Goal: Task Accomplishment & Management: Complete application form

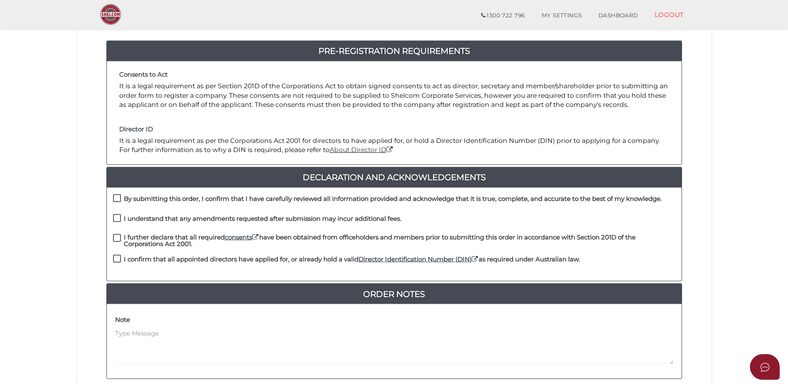
scroll to position [84, 0]
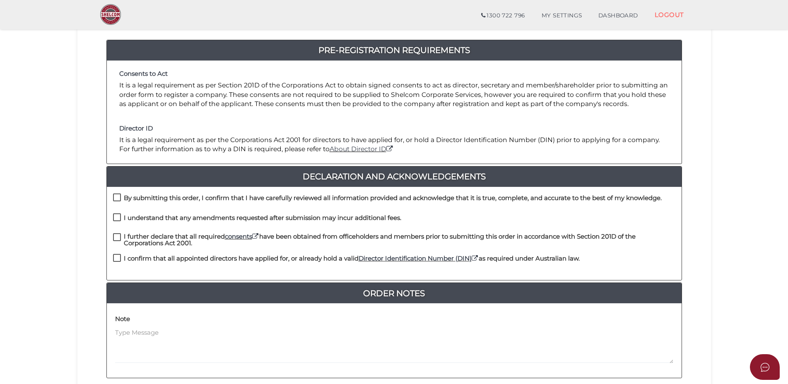
click at [116, 195] on label "By submitting this order, I confirm that I have carefully reviewed all informat…" at bounding box center [387, 200] width 549 height 10
checkbox input "true"
click at [115, 215] on label "I understand that any amendments requested after submission may incur additiona…" at bounding box center [257, 219] width 288 height 10
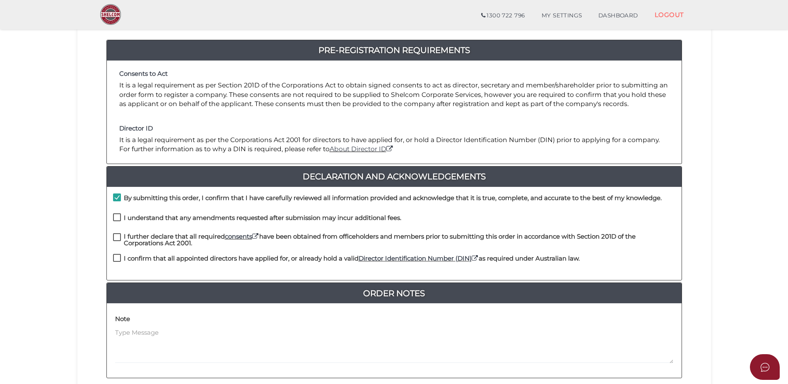
checkbox input "true"
click at [116, 236] on label "I further declare that all required consents have been obtained from officehold…" at bounding box center [394, 238] width 562 height 10
checkbox input "true"
click at [117, 258] on label "I confirm that all appointed directors have applied for, or already hold a vali…" at bounding box center [346, 260] width 467 height 10
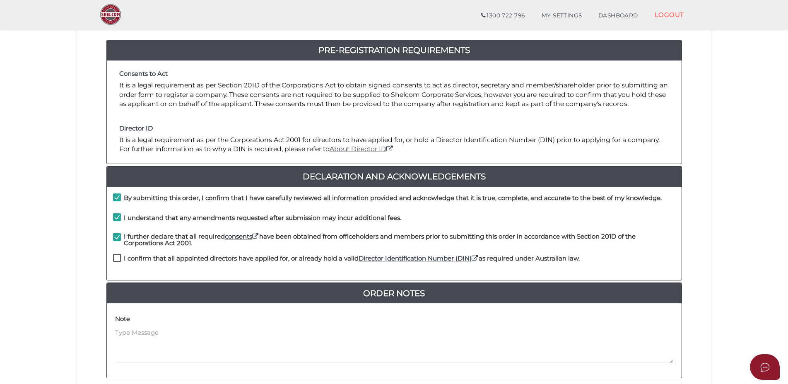
checkbox input "true"
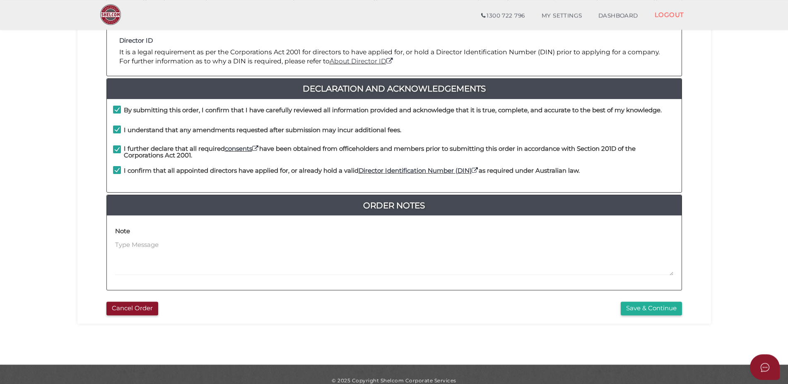
scroll to position [185, 0]
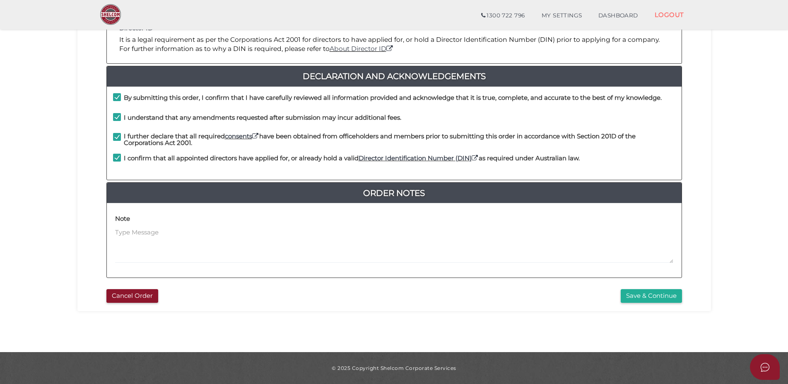
click at [22, 219] on section "Company Registration 6aedb59c55351ce78aabac38953c7785 1 REGISTRATION REQUIREMEN…" at bounding box center [394, 94] width 788 height 515
click at [641, 298] on button "Save & Continue" at bounding box center [651, 296] width 61 height 14
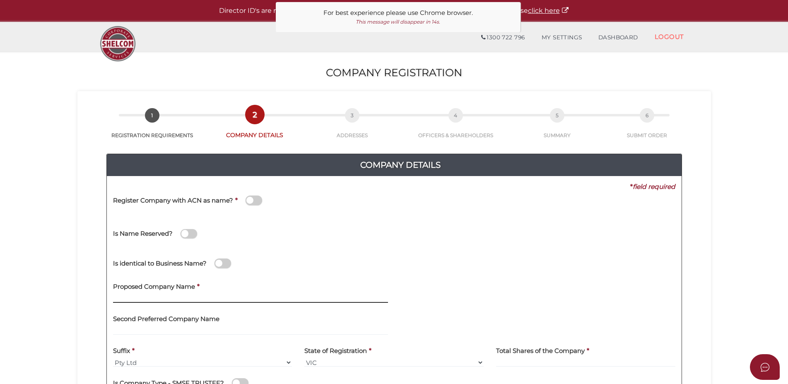
click at [200, 295] on input "text" at bounding box center [250, 298] width 275 height 9
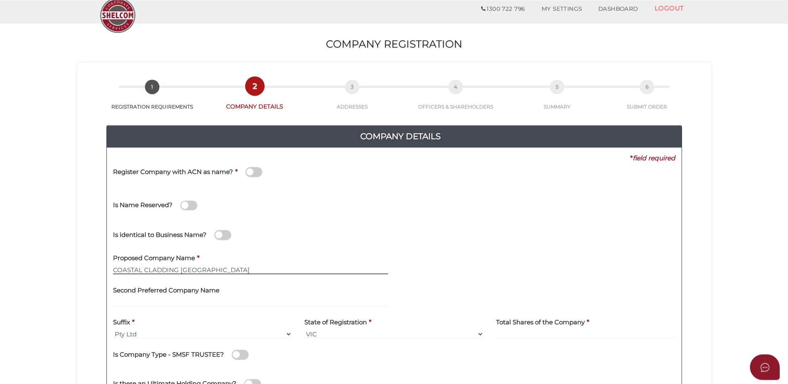
scroll to position [42, 0]
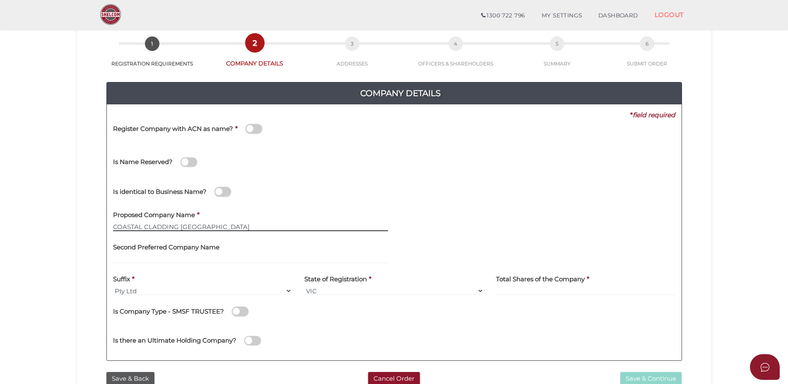
type input "COASTAL CLADDING [GEOGRAPHIC_DATA]"
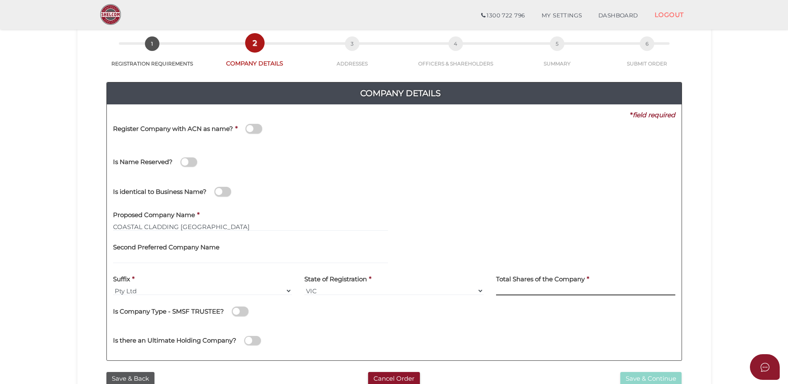
click at [505, 290] on input at bounding box center [585, 290] width 179 height 9
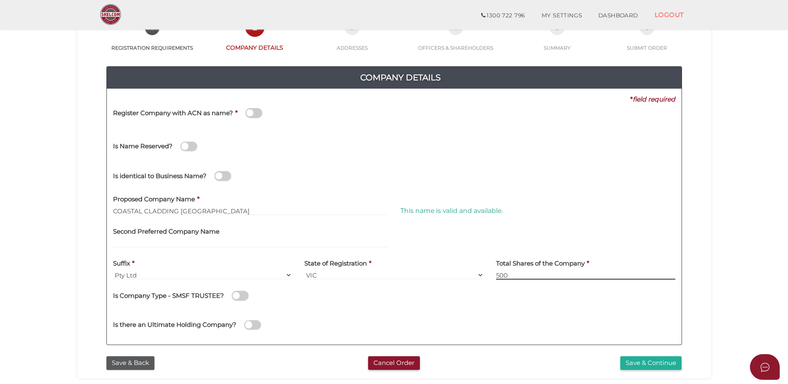
scroll to position [84, 0]
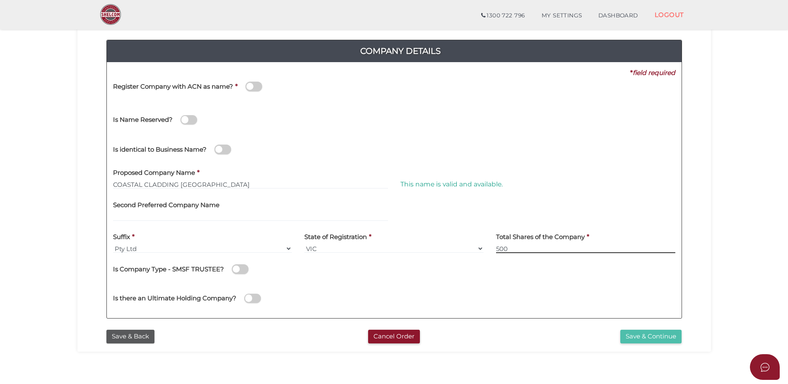
type input "500"
click at [642, 335] on button "Save & Continue" at bounding box center [650, 337] width 61 height 14
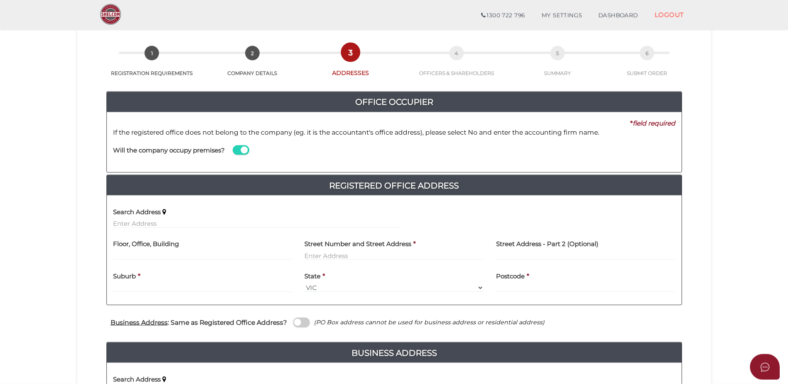
scroll to position [42, 0]
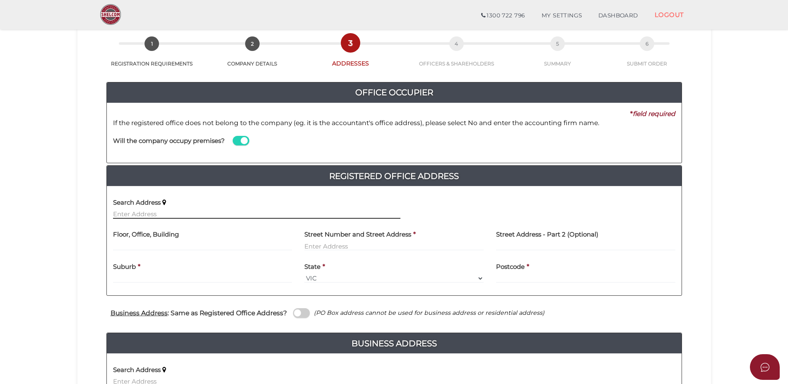
click at [124, 214] on input "text" at bounding box center [256, 213] width 287 height 9
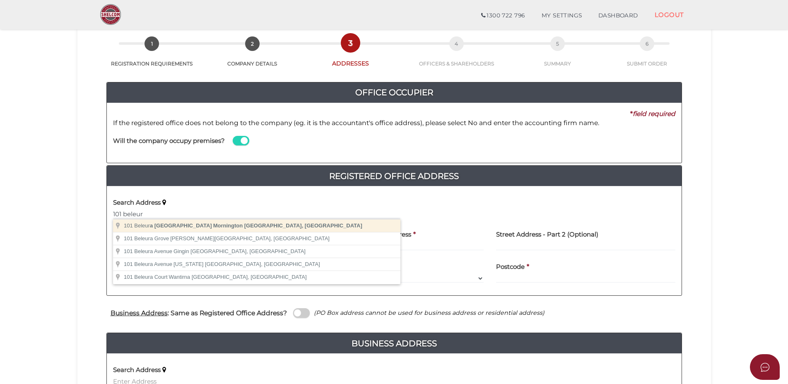
type input "101 Beleura Hill Road, Mornington VIC, Australia"
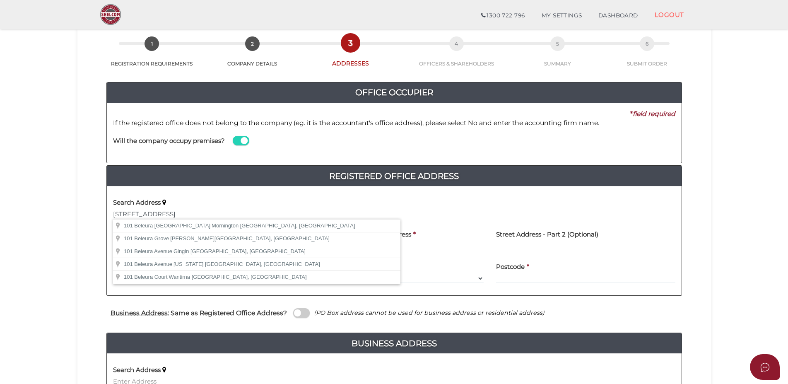
drag, startPoint x: 127, startPoint y: 228, endPoint x: 149, endPoint y: 217, distance: 24.4
type input "101 Beleura Hill Road"
type input "Mornington"
select select "VIC"
type input "3931"
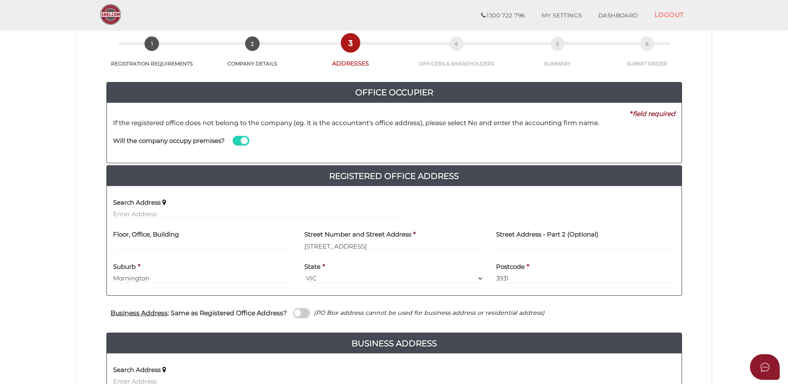
click at [243, 142] on span at bounding box center [241, 141] width 17 height 10
click at [0, 0] on input "checkbox" at bounding box center [0, 0] width 0 height 0
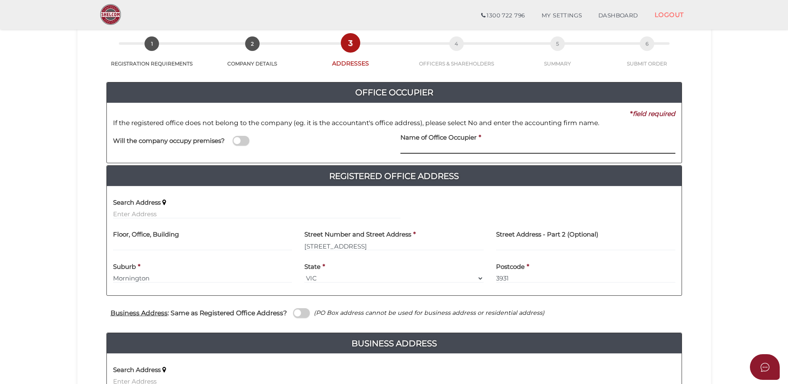
click at [411, 148] on input at bounding box center [537, 148] width 275 height 9
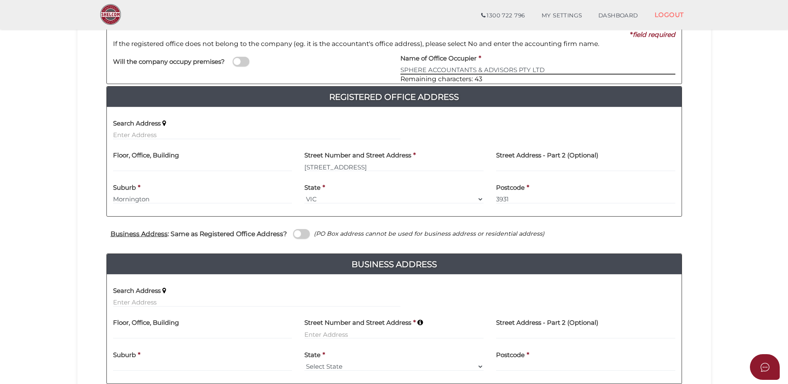
scroll to position [127, 0]
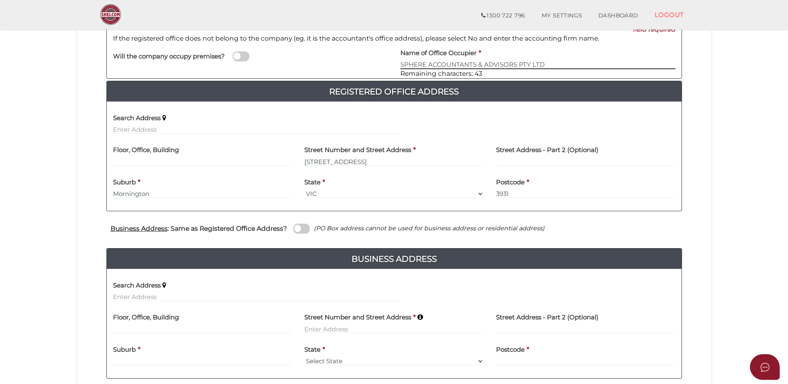
type input "SPHERE ACCOUNTANTS & ADVISORS PTY LTD"
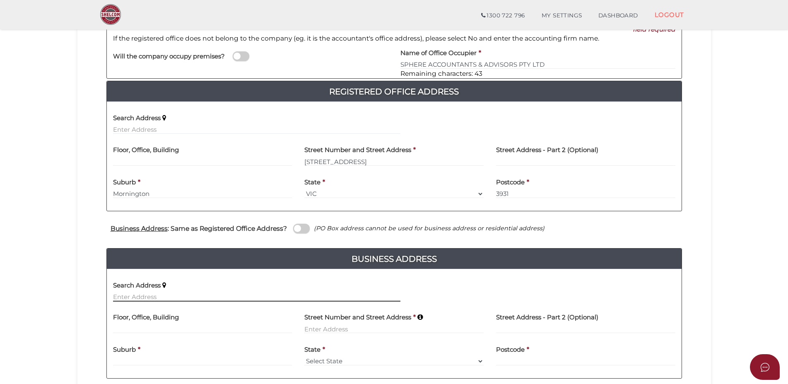
click at [141, 293] on input "text" at bounding box center [256, 296] width 287 height 9
type input "20 Orotava Street, Crib Point VIC, Australia"
type input "20 Orotava Street"
type input "Crib Point"
select select "VIC"
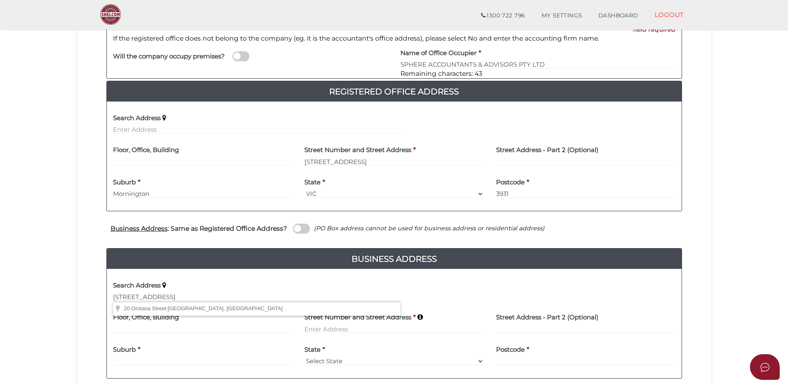
type input "3919"
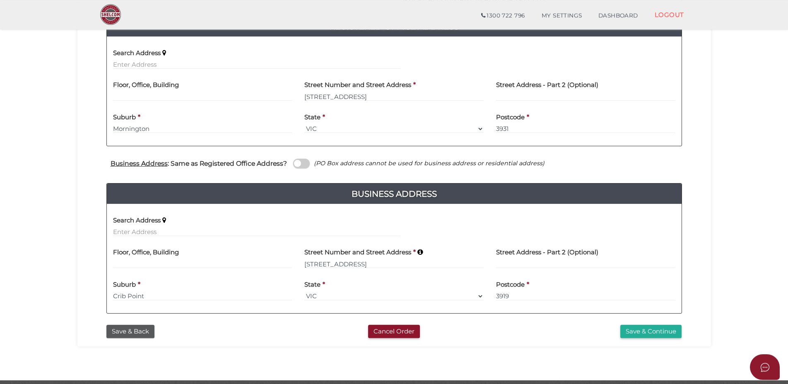
scroll to position [211, 0]
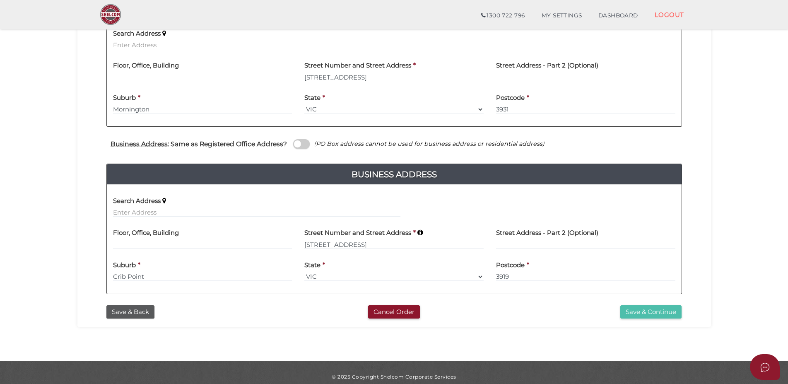
click at [637, 311] on button "Save & Continue" at bounding box center [650, 312] width 61 height 14
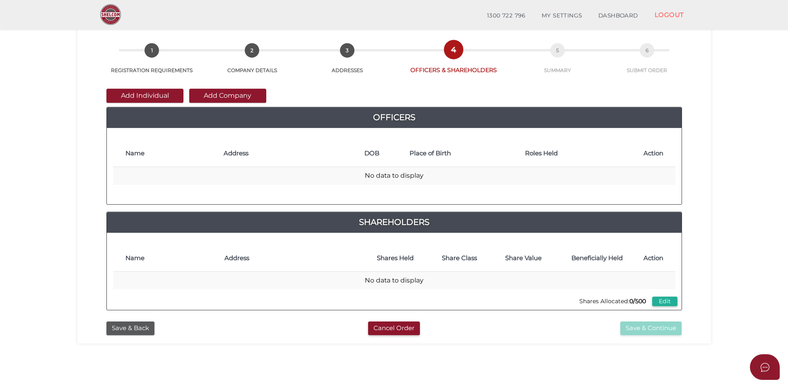
scroll to position [42, 0]
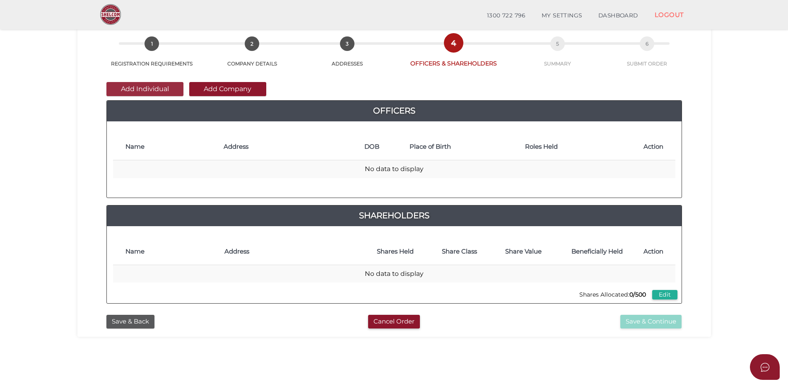
click at [152, 88] on button "Add Individual" at bounding box center [144, 89] width 77 height 14
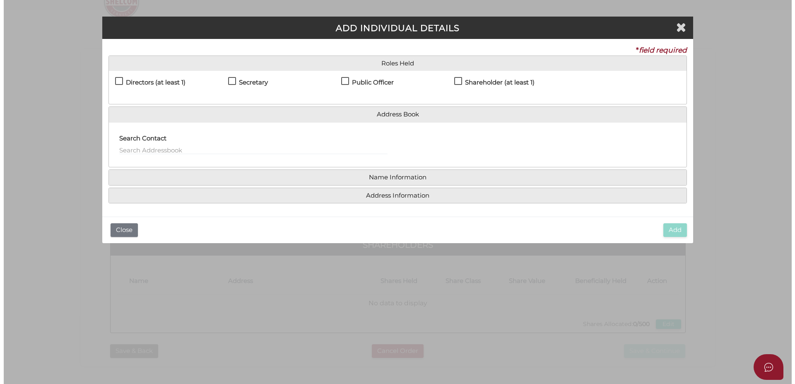
scroll to position [0, 0]
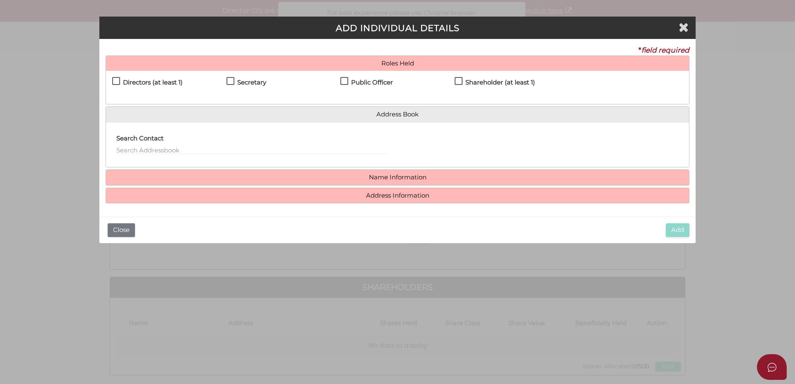
drag, startPoint x: 116, startPoint y: 78, endPoint x: 143, endPoint y: 80, distance: 27.4
click at [116, 79] on label "Directors (at least 1)" at bounding box center [147, 84] width 70 height 10
checkbox input "true"
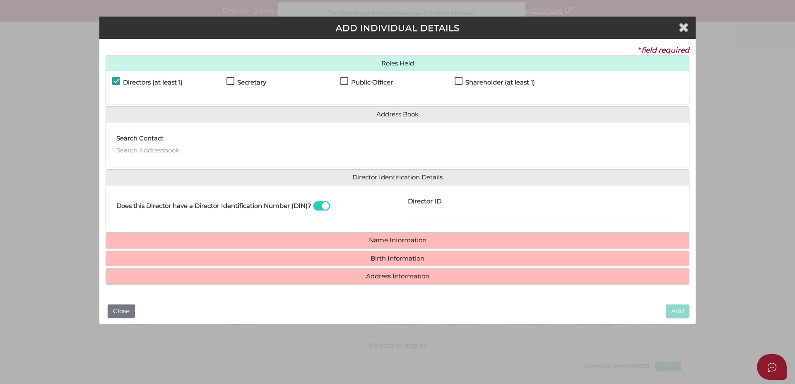
click at [231, 80] on label "Secretary" at bounding box center [246, 84] width 40 height 10
checkbox input "true"
click at [346, 80] on label "Public Officer" at bounding box center [366, 84] width 53 height 10
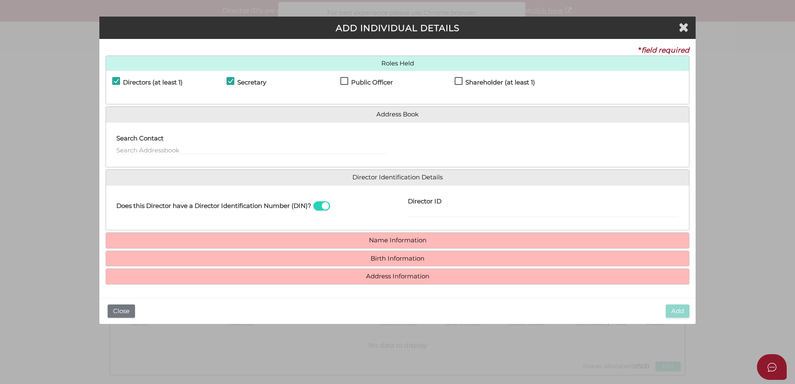
checkbox input "true"
click at [412, 212] on input "Director ID" at bounding box center [543, 212] width 271 height 9
paste input "036 15596 73991"
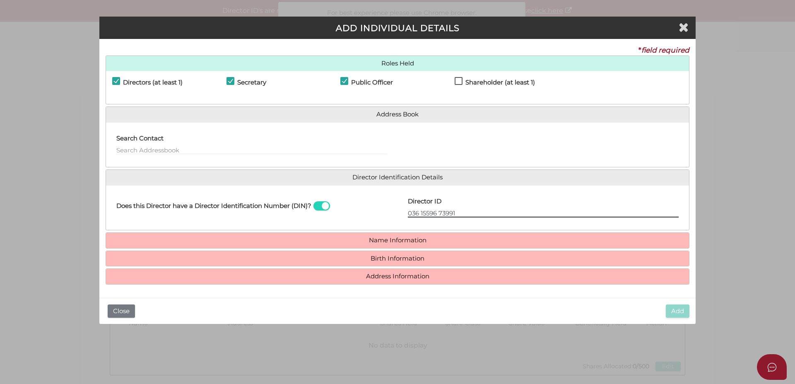
type input "036 15596 73991"
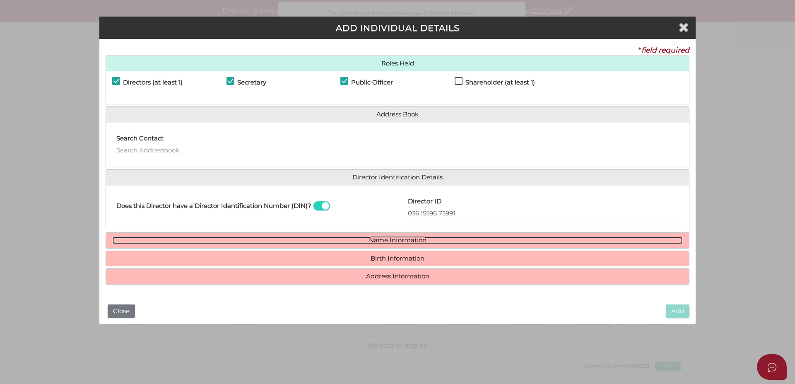
click at [313, 239] on link "Name Information" at bounding box center [397, 240] width 570 height 7
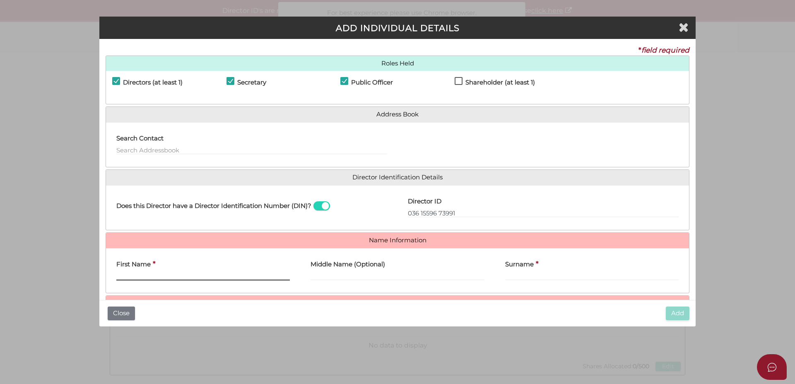
click at [135, 274] on input "First Name" at bounding box center [202, 275] width 173 height 9
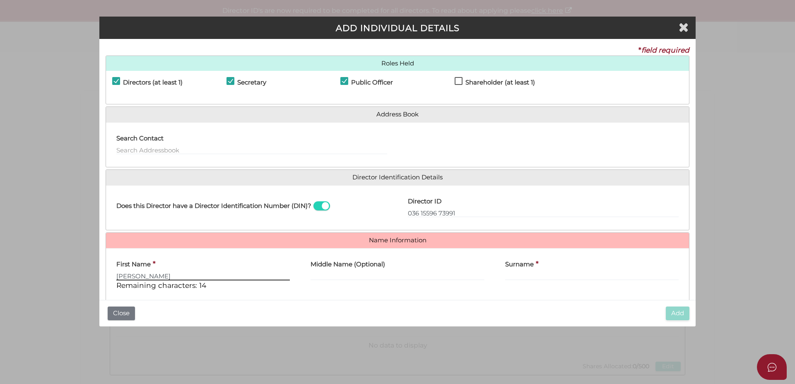
type input "STUART"
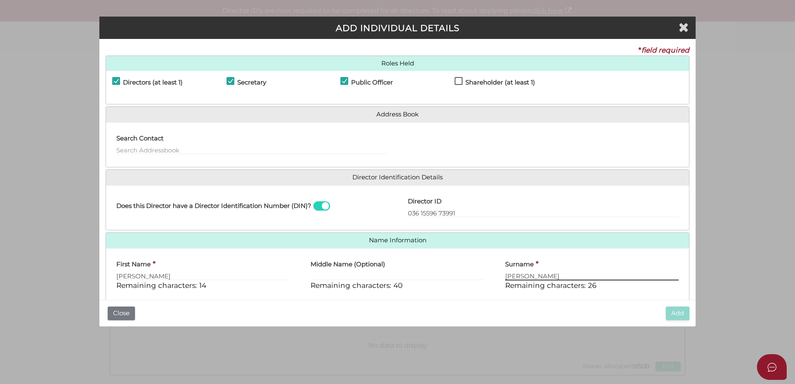
type input "BARR"
click at [763, 274] on div "Pty Ltd ADD INDIVIDUAL DETAILS * field required Roles Held Directors (at least …" at bounding box center [397, 192] width 795 height 384
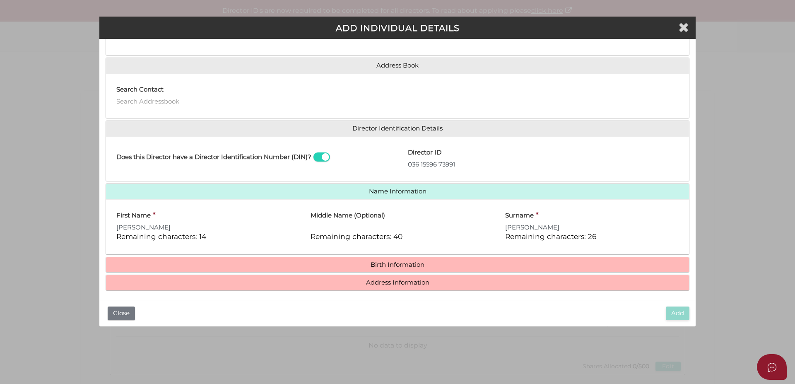
scroll to position [52, 0]
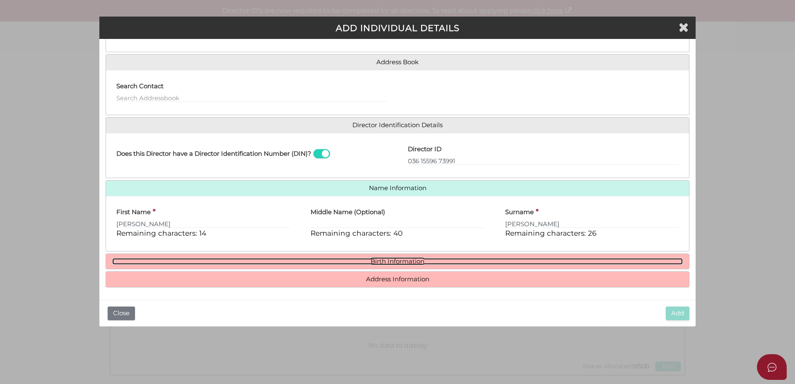
click at [383, 262] on link "Birth Information" at bounding box center [397, 261] width 570 height 7
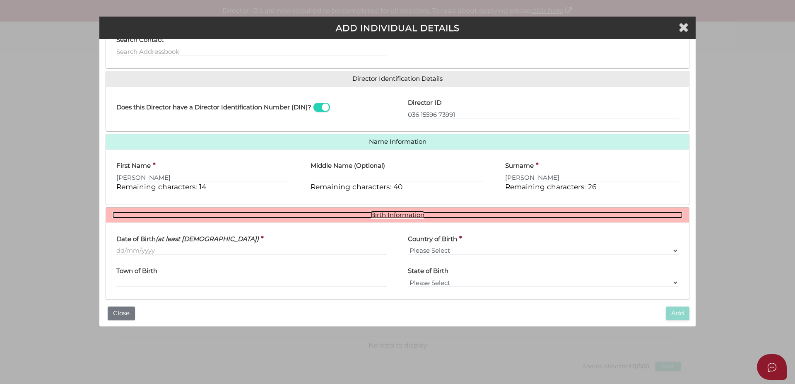
scroll to position [104, 0]
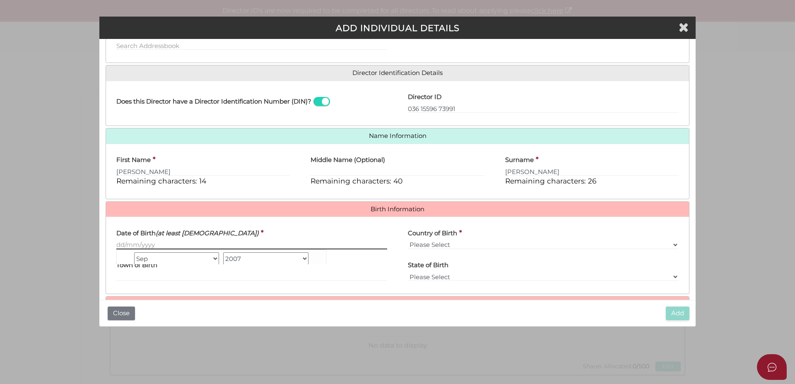
click at [116, 244] on input "Date of Birth (at least 18 years old)" at bounding box center [251, 244] width 271 height 9
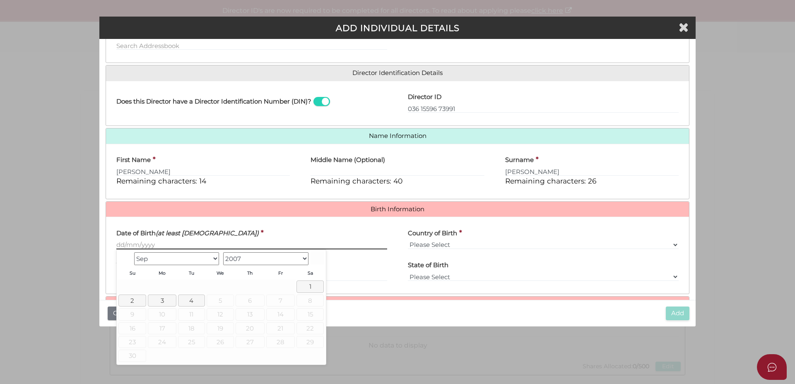
click at [120, 243] on input "Date of Birth (at least 18 years old)" at bounding box center [251, 244] width 271 height 9
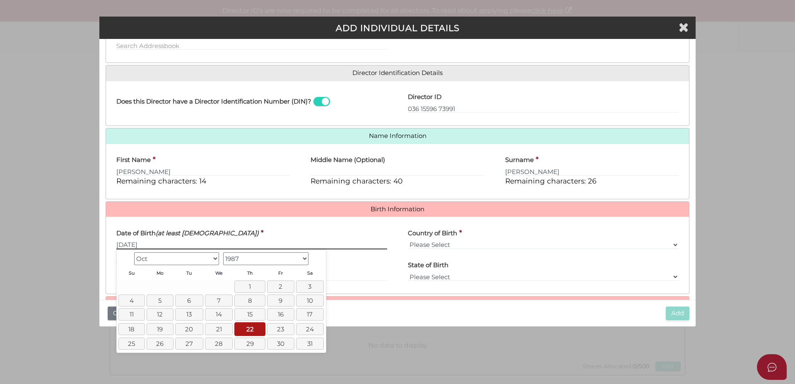
type input "[DATE]"
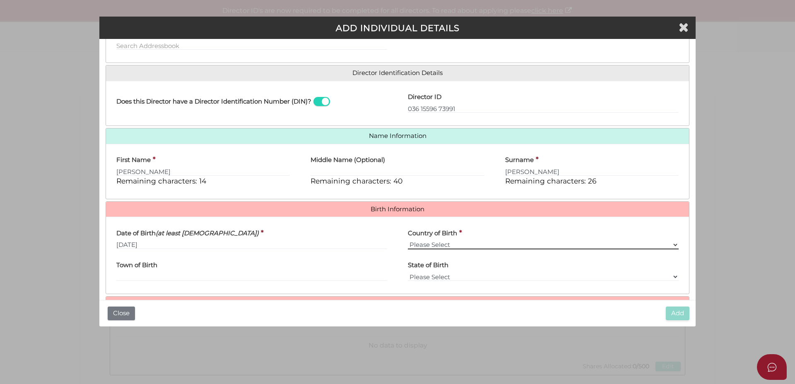
select select "[GEOGRAPHIC_DATA]"
click option "[GEOGRAPHIC_DATA]" at bounding box center [0, 0] width 0 height 0
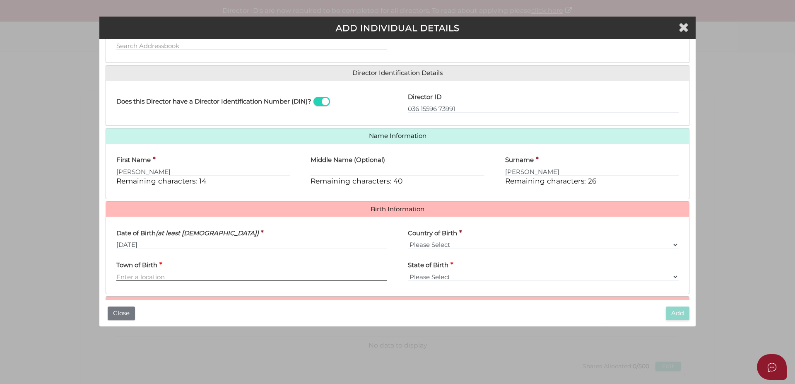
click at [127, 277] on input "Town of Birth" at bounding box center [251, 276] width 271 height 9
type input "Mornington"
select select "VIC"
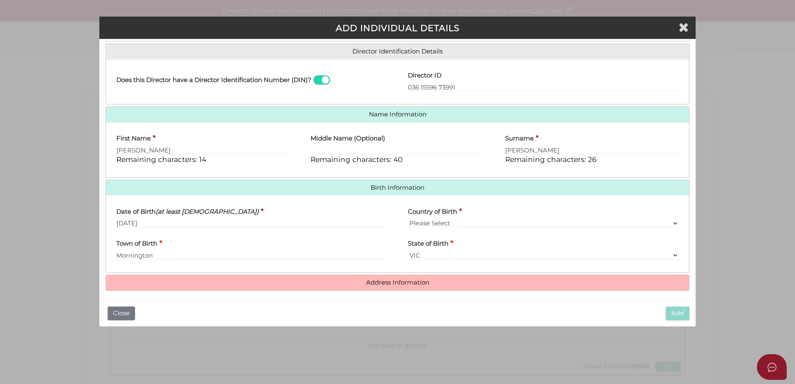
scroll to position [130, 0]
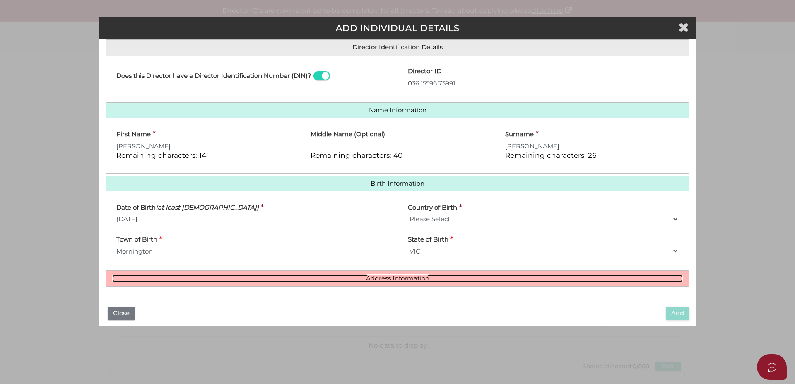
click at [397, 277] on link "Address Information" at bounding box center [397, 278] width 570 height 7
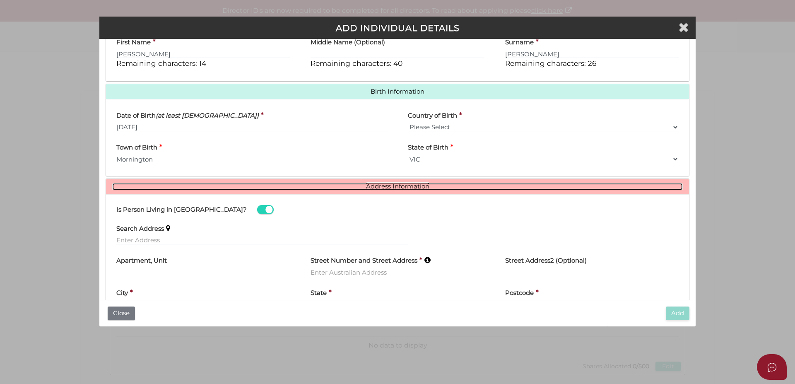
scroll to position [234, 0]
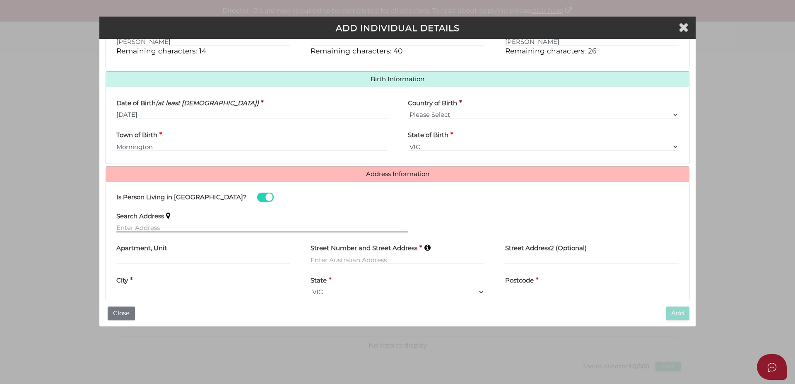
click at [133, 226] on input "text" at bounding box center [261, 227] width 291 height 9
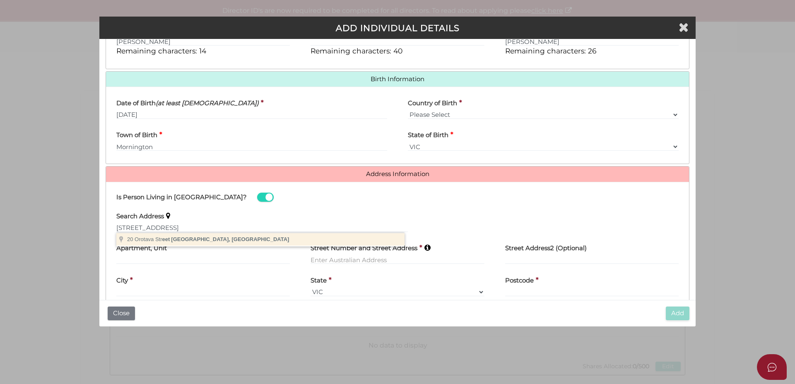
type input "20 Orotava Street, Crib Point VIC, Australia"
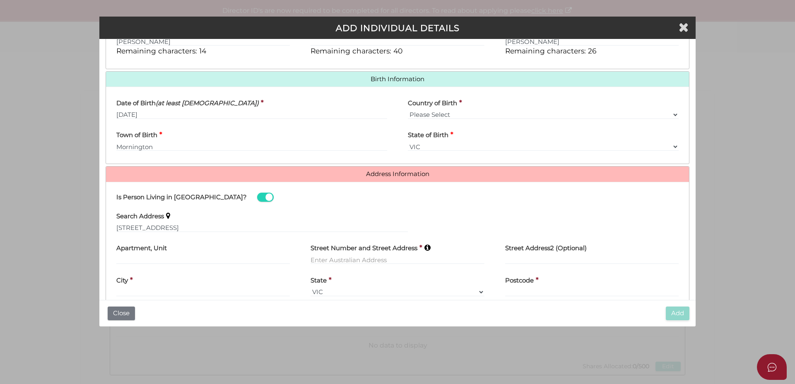
type input "[STREET_ADDRESS]"
type input "Crib Point"
select select "VIC"
type input "3919"
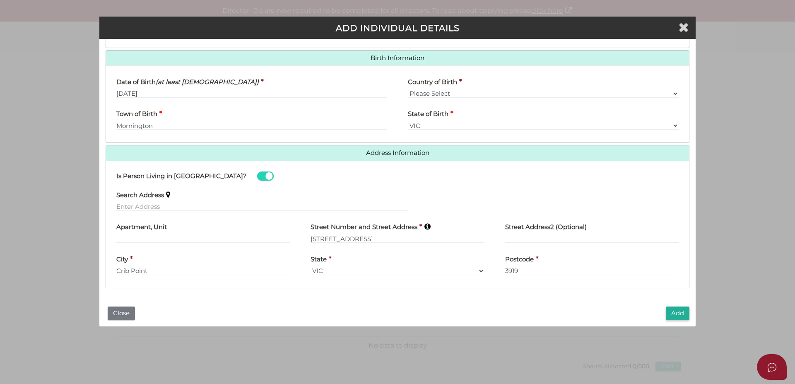
scroll to position [257, 0]
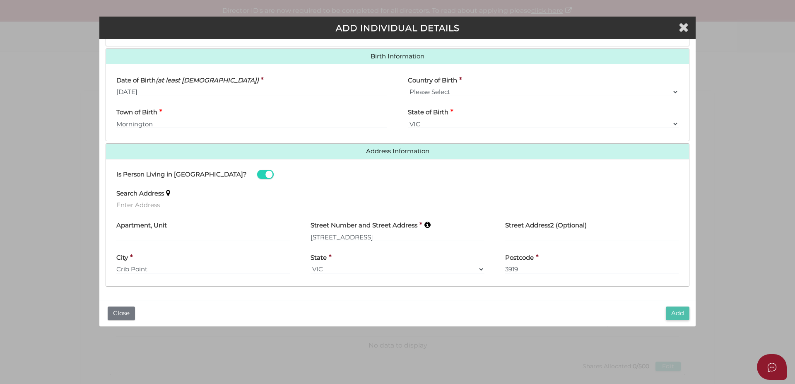
click at [678, 313] on button "Add" at bounding box center [678, 313] width 24 height 14
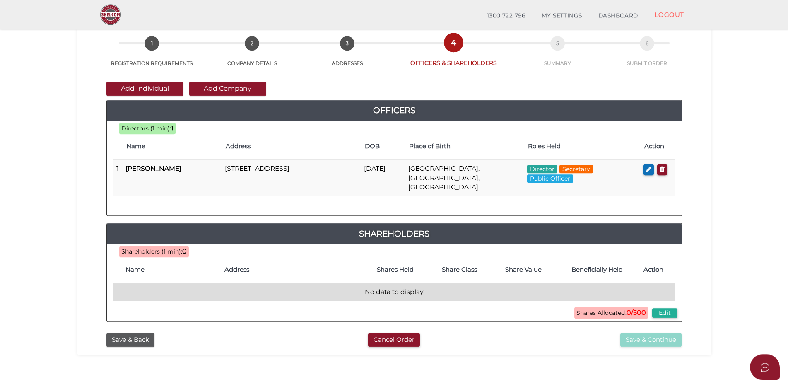
scroll to position [84, 0]
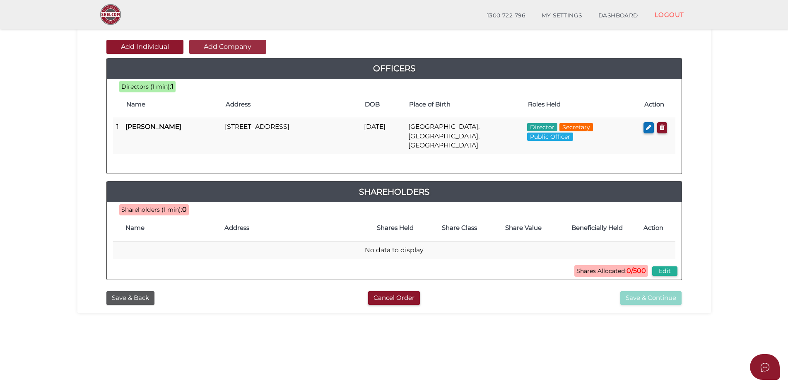
click at [220, 46] on button "Add Company" at bounding box center [227, 47] width 77 height 14
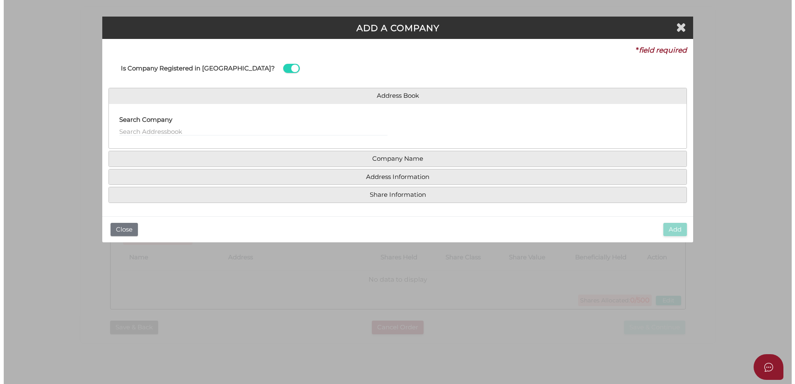
scroll to position [0, 0]
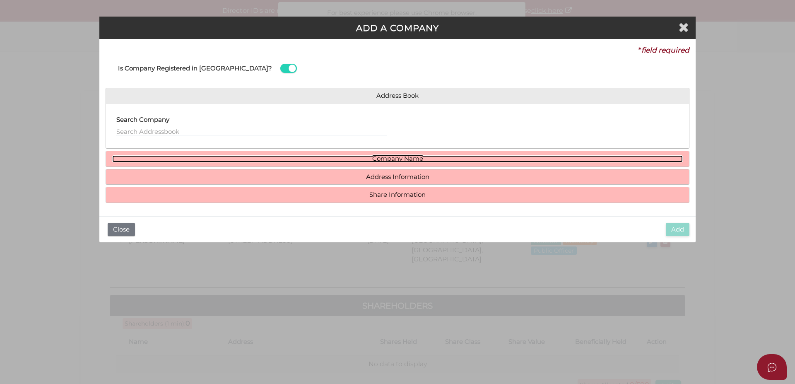
click at [376, 159] on link "Company Name" at bounding box center [397, 158] width 570 height 7
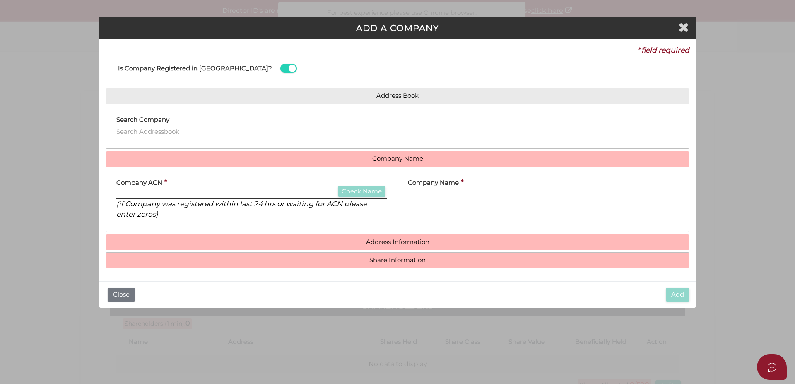
click at [166, 191] on input "text" at bounding box center [251, 194] width 271 height 9
click at [123, 195] on input "text" at bounding box center [251, 194] width 271 height 9
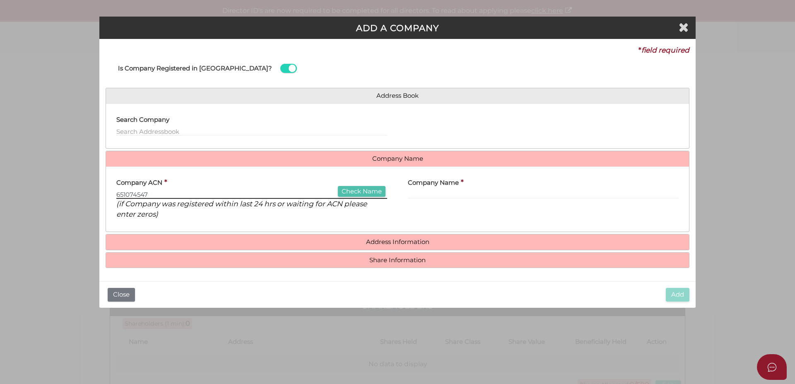
type input "651074547"
click at [374, 192] on button "Check Name" at bounding box center [362, 191] width 48 height 11
type input "S [PERSON_NAME] PTY LTD"
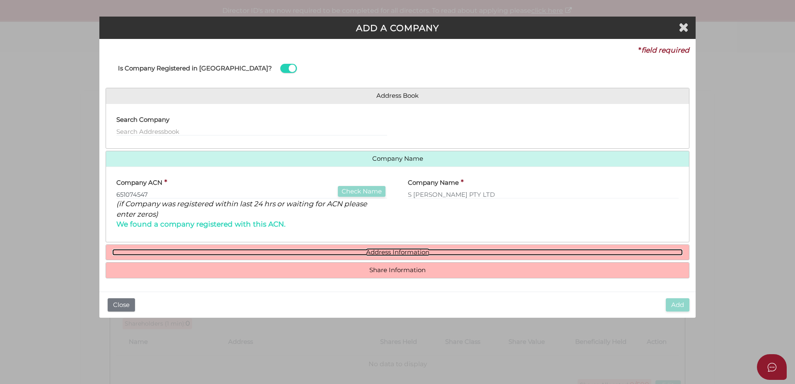
click at [382, 249] on link "Address Information" at bounding box center [397, 252] width 570 height 7
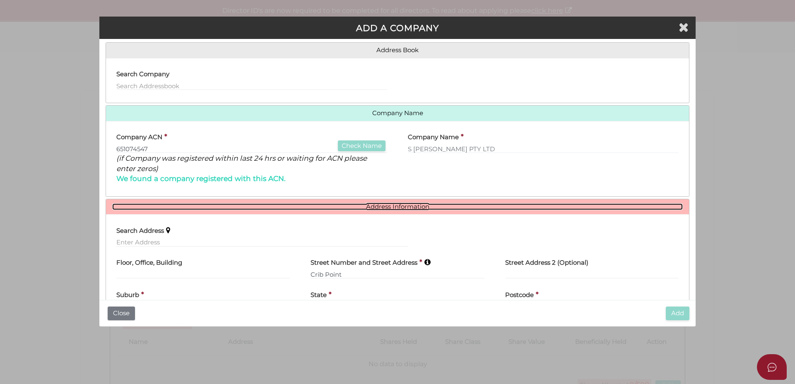
scroll to position [52, 0]
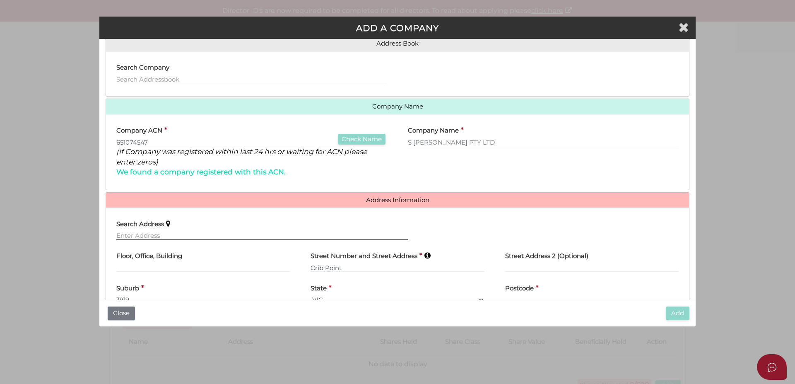
click at [140, 233] on input "text" at bounding box center [261, 235] width 291 height 9
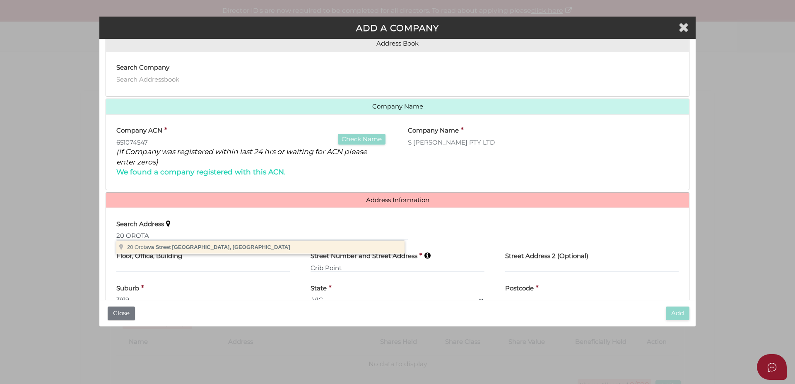
type input "20 Orotava Street, Crib Point VIC, Australia"
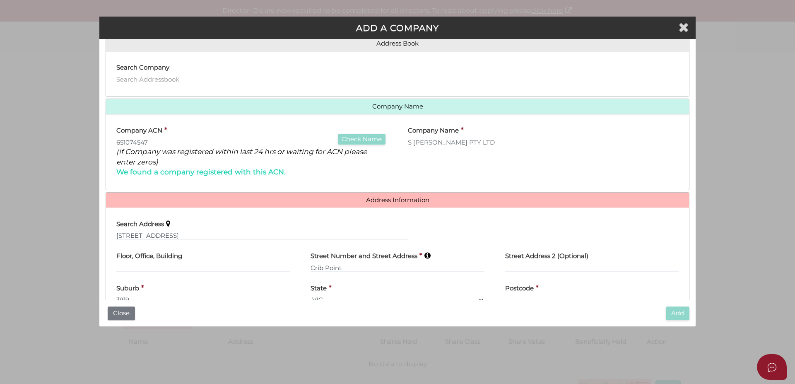
type input "[STREET_ADDRESS]"
type input "Crib Point"
select select "VIC"
type input "3919"
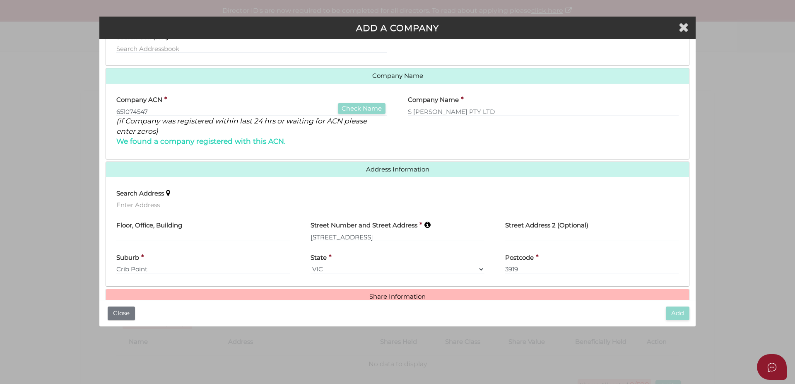
scroll to position [101, 0]
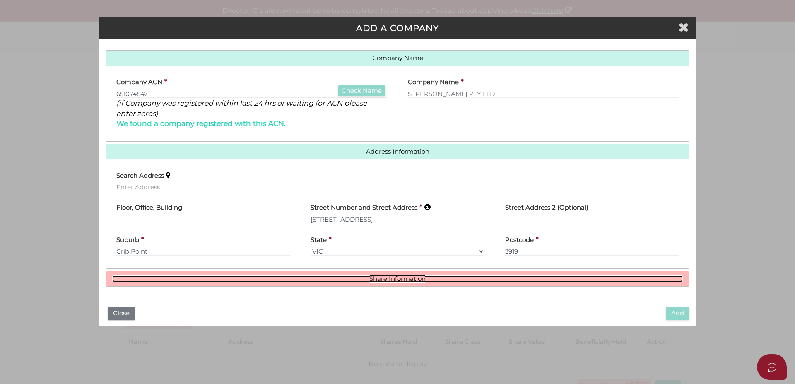
click at [371, 281] on link "Share Information" at bounding box center [397, 278] width 570 height 7
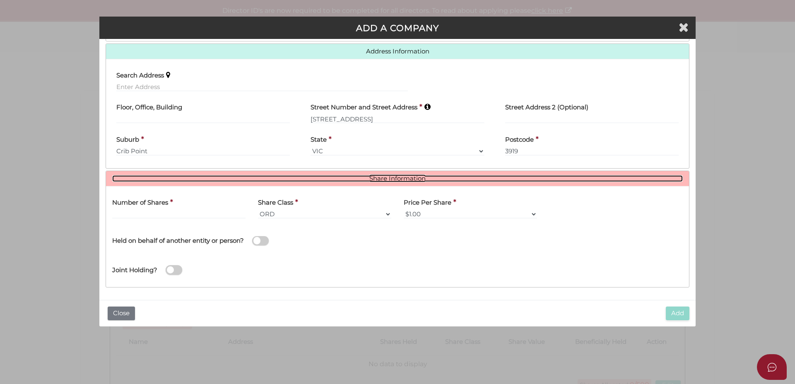
scroll to position [202, 0]
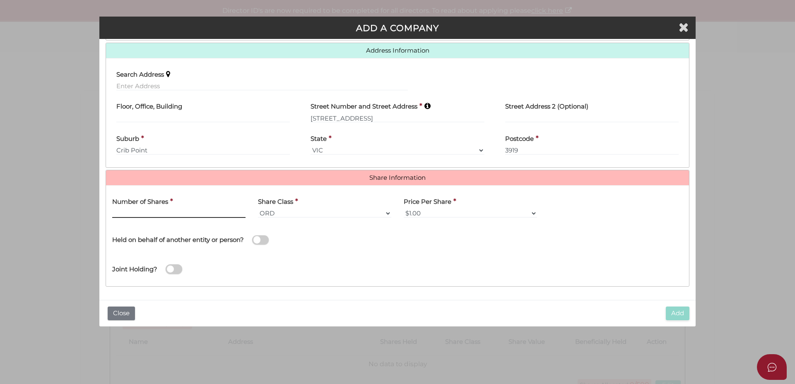
click at [145, 212] on input "text" at bounding box center [178, 213] width 133 height 9
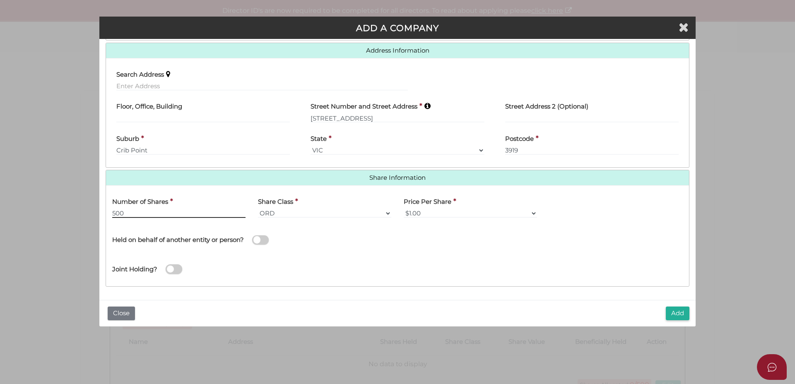
type input "500"
click at [269, 240] on span at bounding box center [260, 240] width 17 height 10
click at [0, 0] on input "checkbox" at bounding box center [0, 0] width 0 height 0
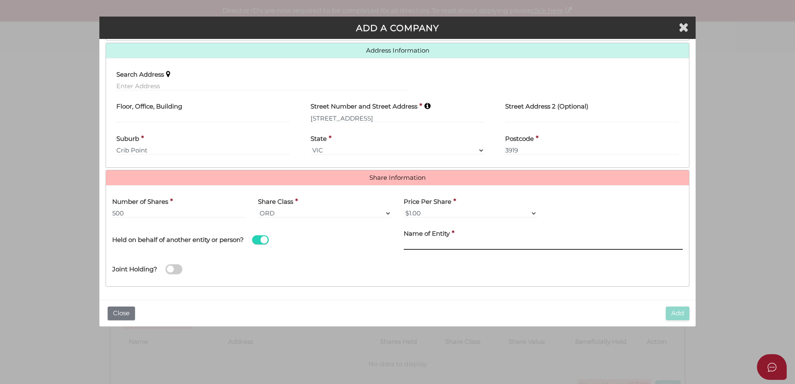
click at [409, 246] on input "text" at bounding box center [543, 245] width 279 height 9
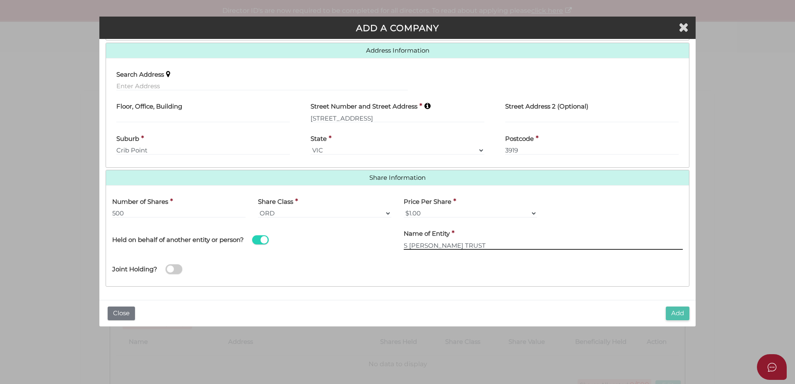
type input "S [PERSON_NAME] TRUST"
click at [680, 313] on button "Add" at bounding box center [678, 313] width 24 height 14
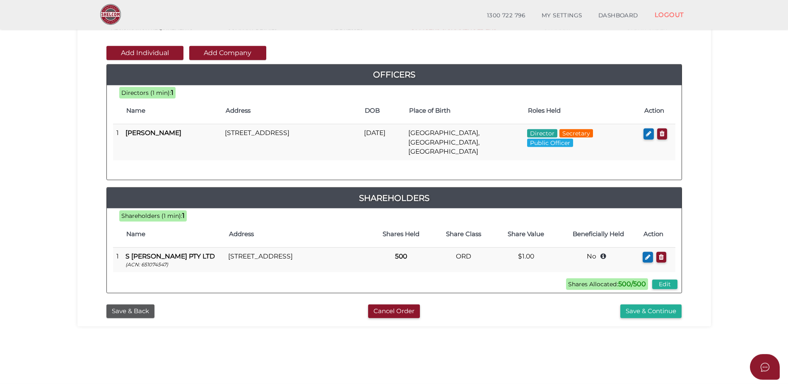
scroll to position [84, 0]
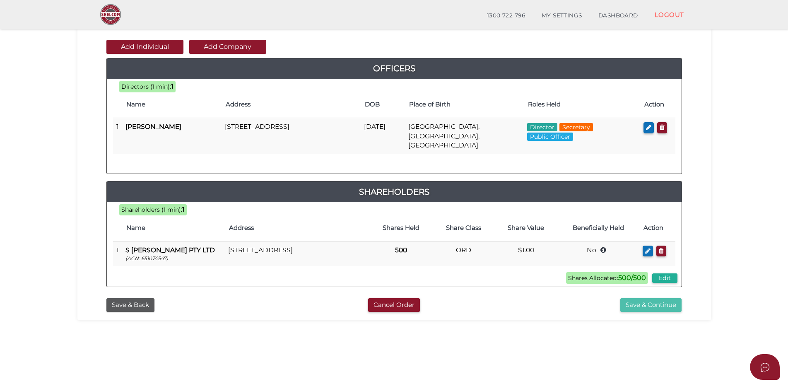
click at [653, 298] on button "Save & Continue" at bounding box center [650, 305] width 61 height 14
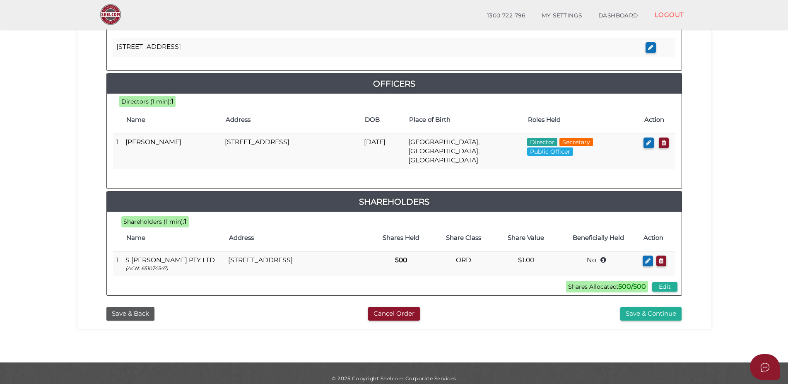
scroll to position [366, 0]
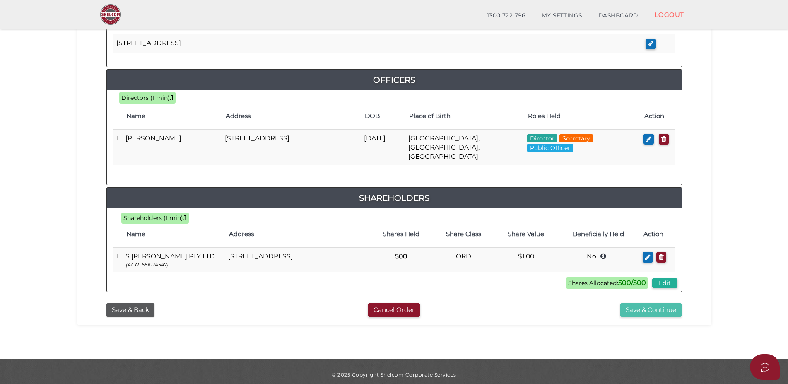
click at [651, 303] on button "Save & Continue" at bounding box center [650, 310] width 61 height 14
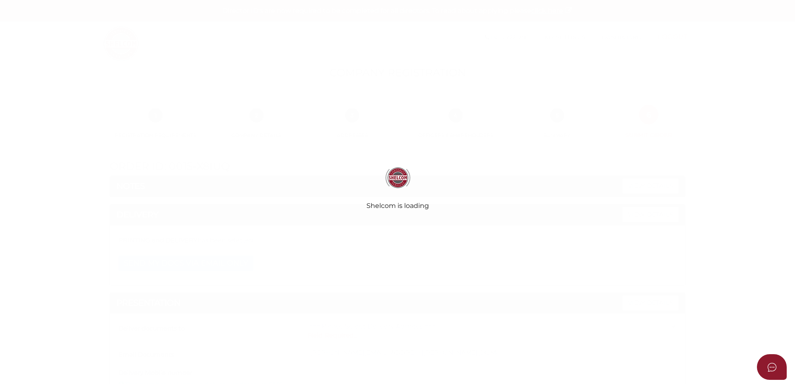
select select "Comb Binding"
select select "No"
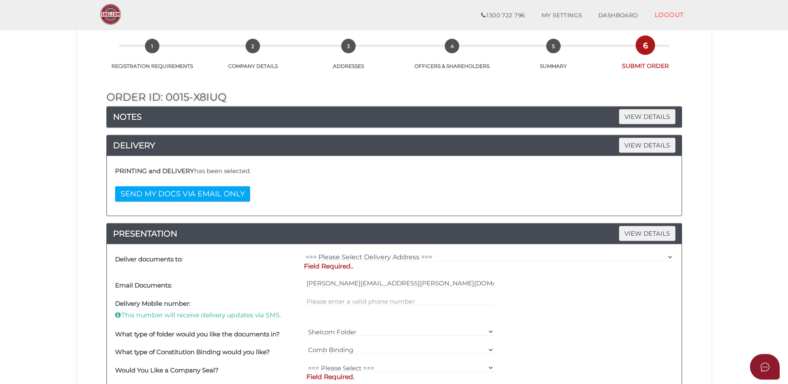
scroll to position [42, 0]
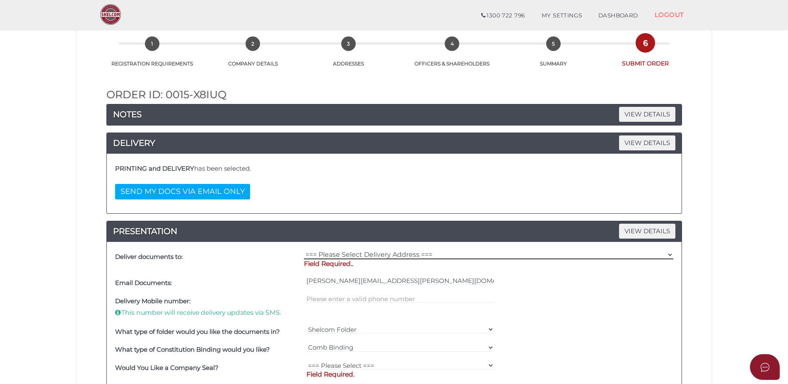
select select "0"
click option "(User Address - [PERSON_NAME]) [STREET_ADDRESS][PERSON_NAME]" at bounding box center [0, 0] width 0 height 0
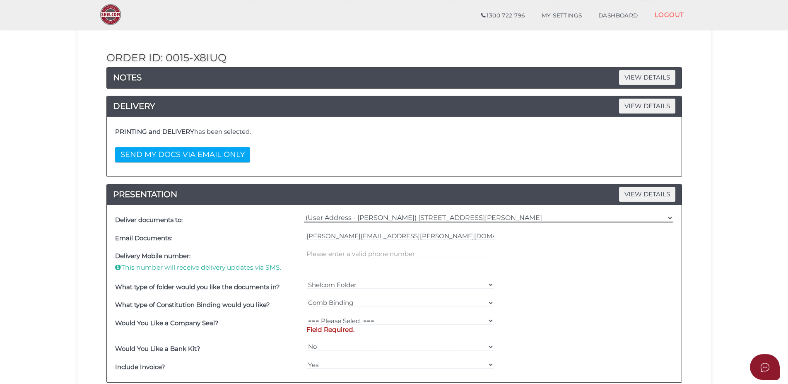
scroll to position [84, 0]
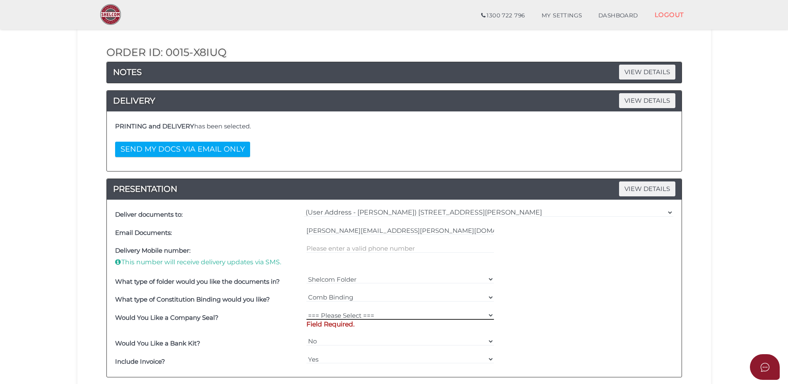
click at [306, 311] on select "=== Please Select === Fold Seal $50 No Seal" at bounding box center [400, 315] width 188 height 9
select select "0"
click option "No Seal" at bounding box center [0, 0] width 0 height 0
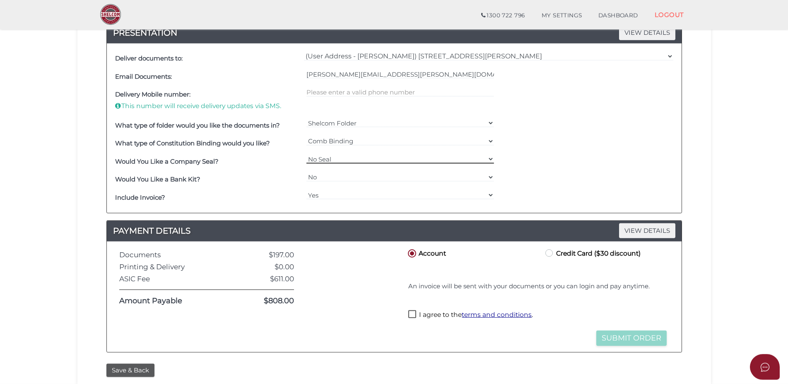
scroll to position [253, 0]
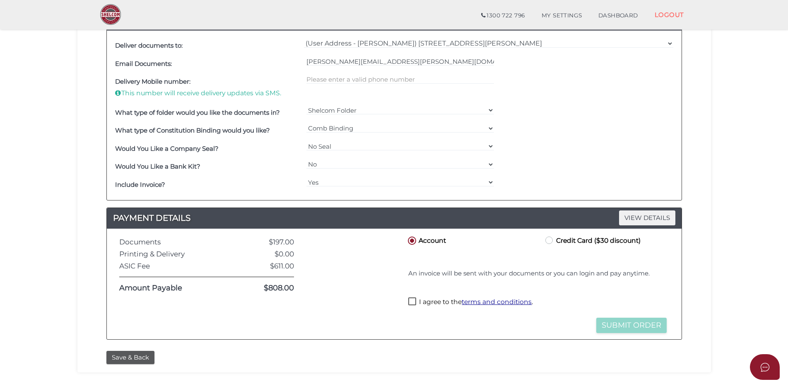
click at [413, 301] on label "I agree to the terms and conditions ." at bounding box center [470, 302] width 125 height 10
checkbox input "true"
click at [638, 325] on button "Submit Order" at bounding box center [631, 325] width 70 height 15
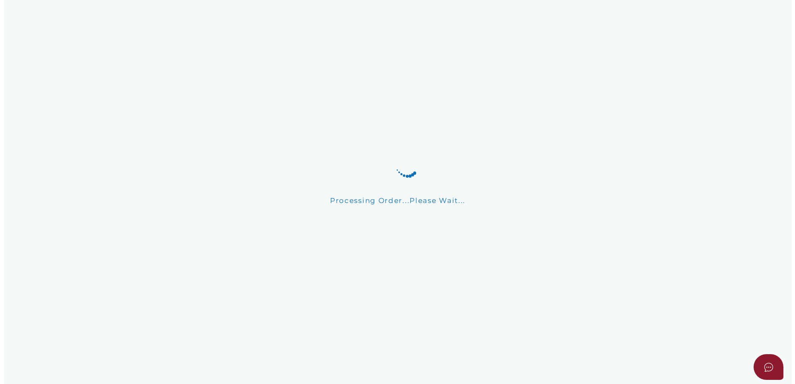
scroll to position [0, 0]
